Goal: Task Accomplishment & Management: Complete application form

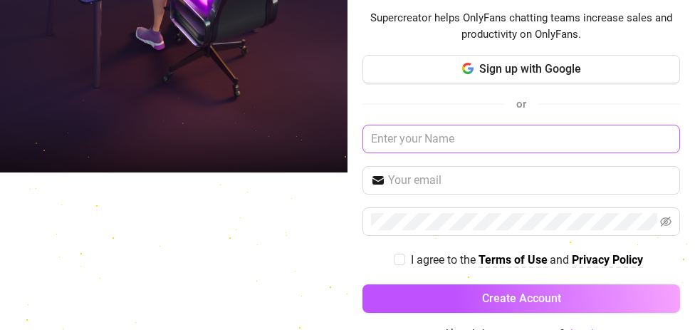
scroll to position [157, 0]
click at [466, 139] on input "text" at bounding box center [522, 139] width 318 height 28
click at [447, 146] on input "text" at bounding box center [522, 139] width 318 height 28
type input "Moon"
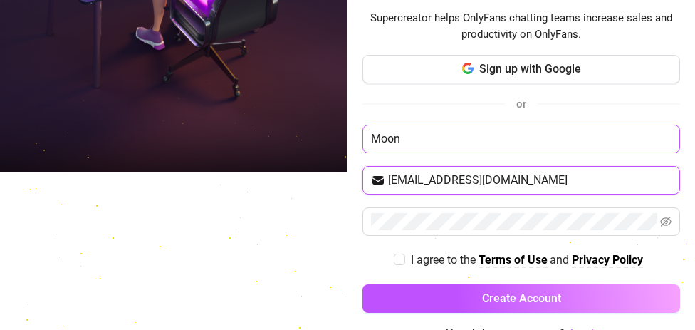
type input "Trojangod4@gmail.com"
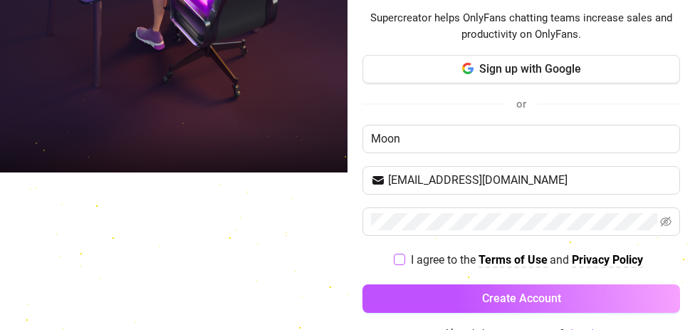
click at [394, 259] on input "I agree to the Terms of Use and Privacy Policy" at bounding box center [399, 259] width 10 height 10
checkbox input "true"
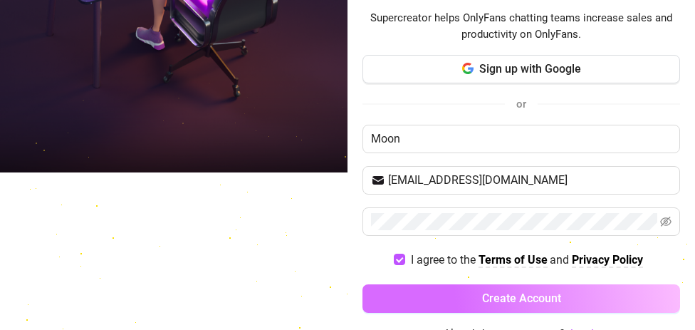
click at [410, 291] on button "Create Account" at bounding box center [522, 298] width 318 height 28
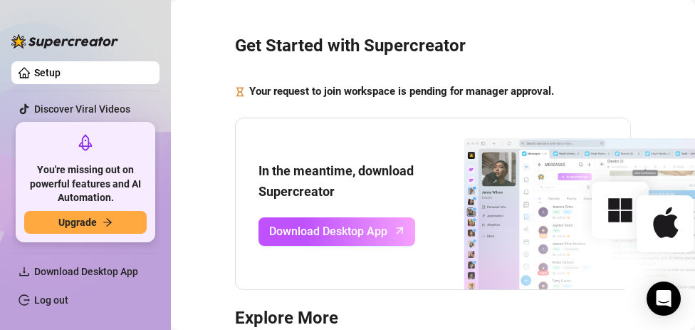
scroll to position [34, 0]
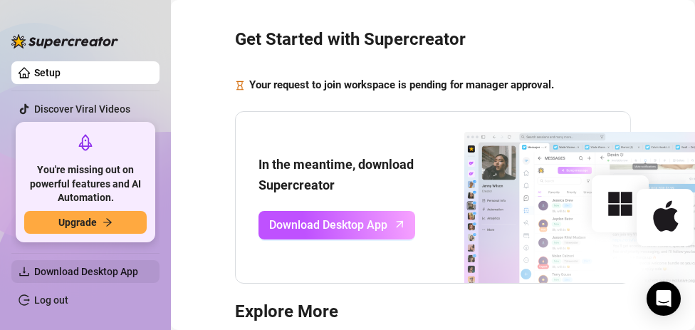
click at [132, 262] on span "Download Desktop App" at bounding box center [91, 271] width 114 height 23
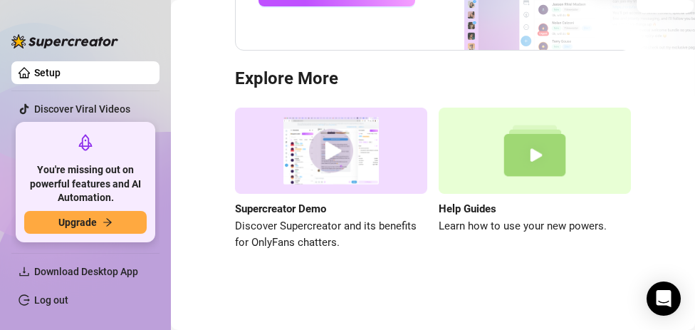
scroll to position [275, 0]
click at [61, 267] on span "Download Desktop App" at bounding box center [86, 271] width 104 height 11
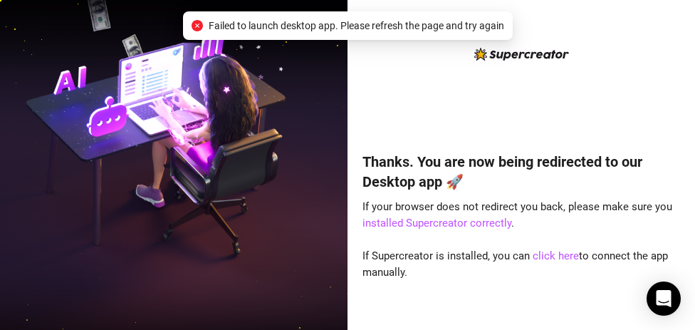
click at [484, 21] on span "Failed to launch desktop app. Please refresh the page and try again" at bounding box center [357, 26] width 296 height 16
